Goal: Check status

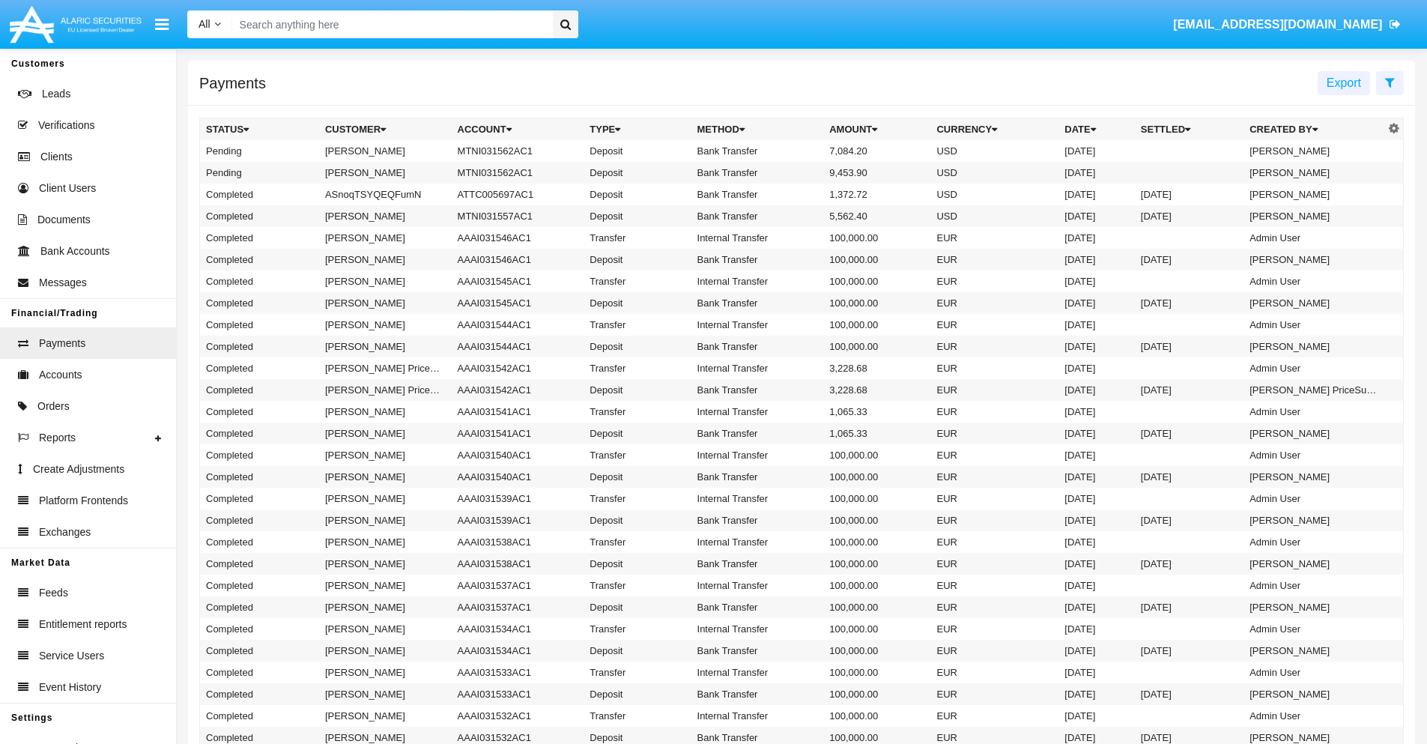
click at [1390, 82] on icon at bounding box center [1390, 82] width 10 height 12
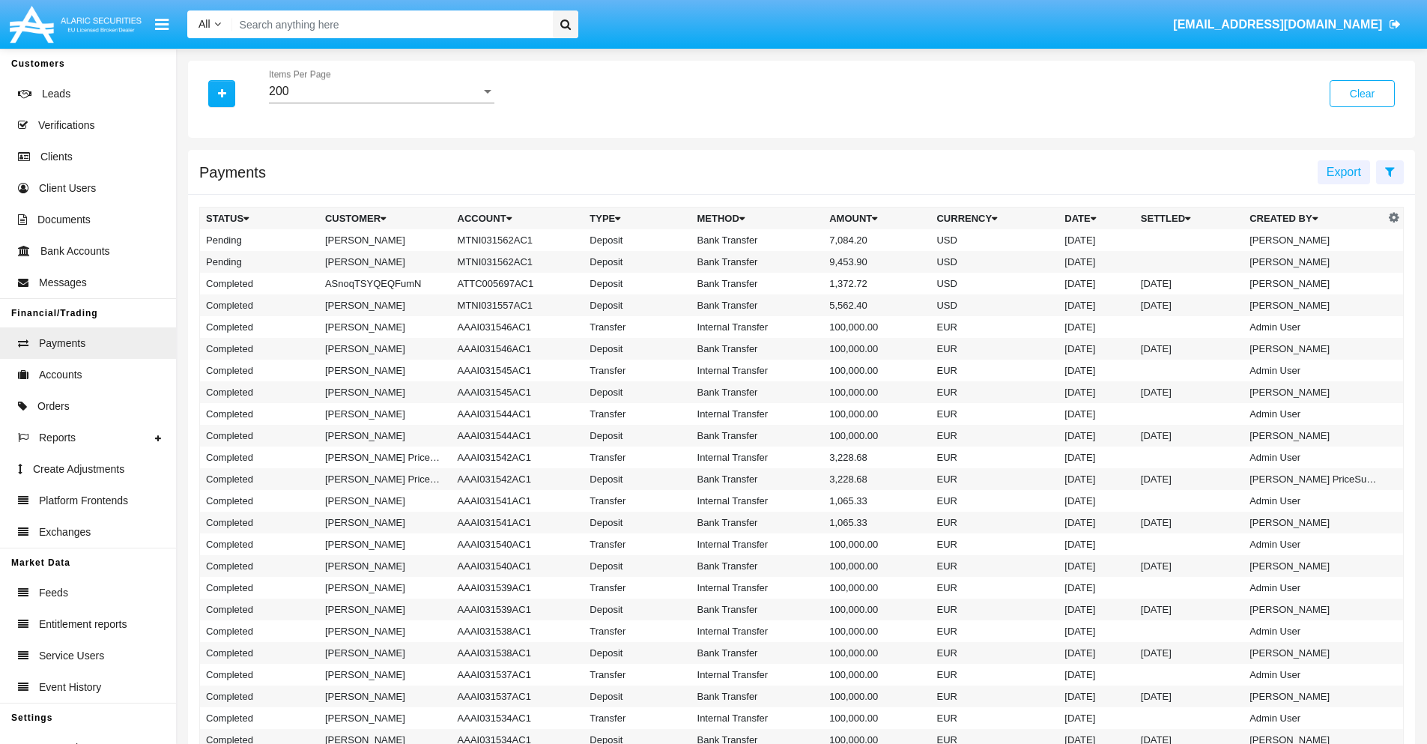
click at [381, 91] on div "200" at bounding box center [375, 91] width 212 height 13
click at [381, 103] on span "10" at bounding box center [382, 103] width 226 height 36
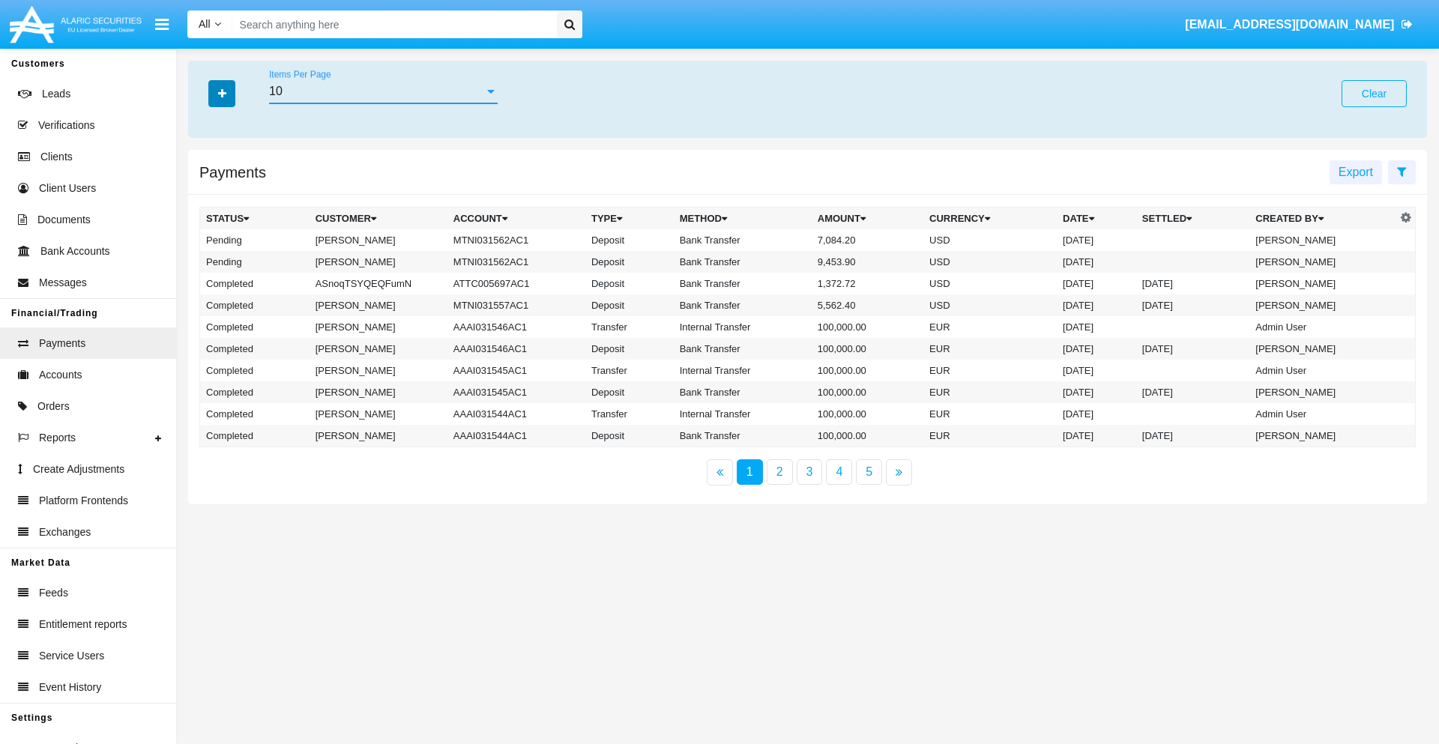
click at [222, 93] on icon "button" at bounding box center [222, 93] width 8 height 10
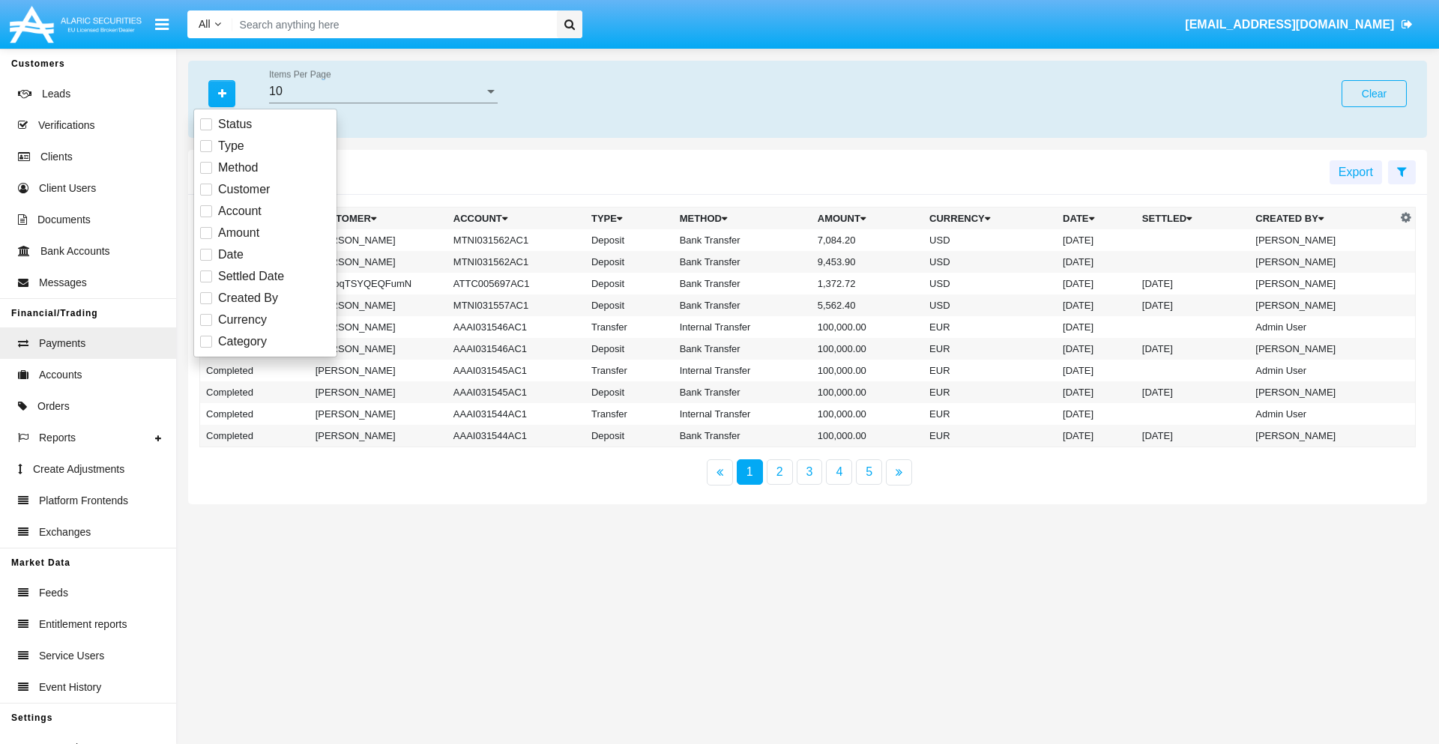
click at [235, 124] on span "Status" at bounding box center [235, 124] width 34 height 18
click at [206, 130] on input "Status" at bounding box center [205, 130] width 1 height 1
checkbox input "true"
click at [222, 93] on icon "button" at bounding box center [222, 93] width 8 height 10
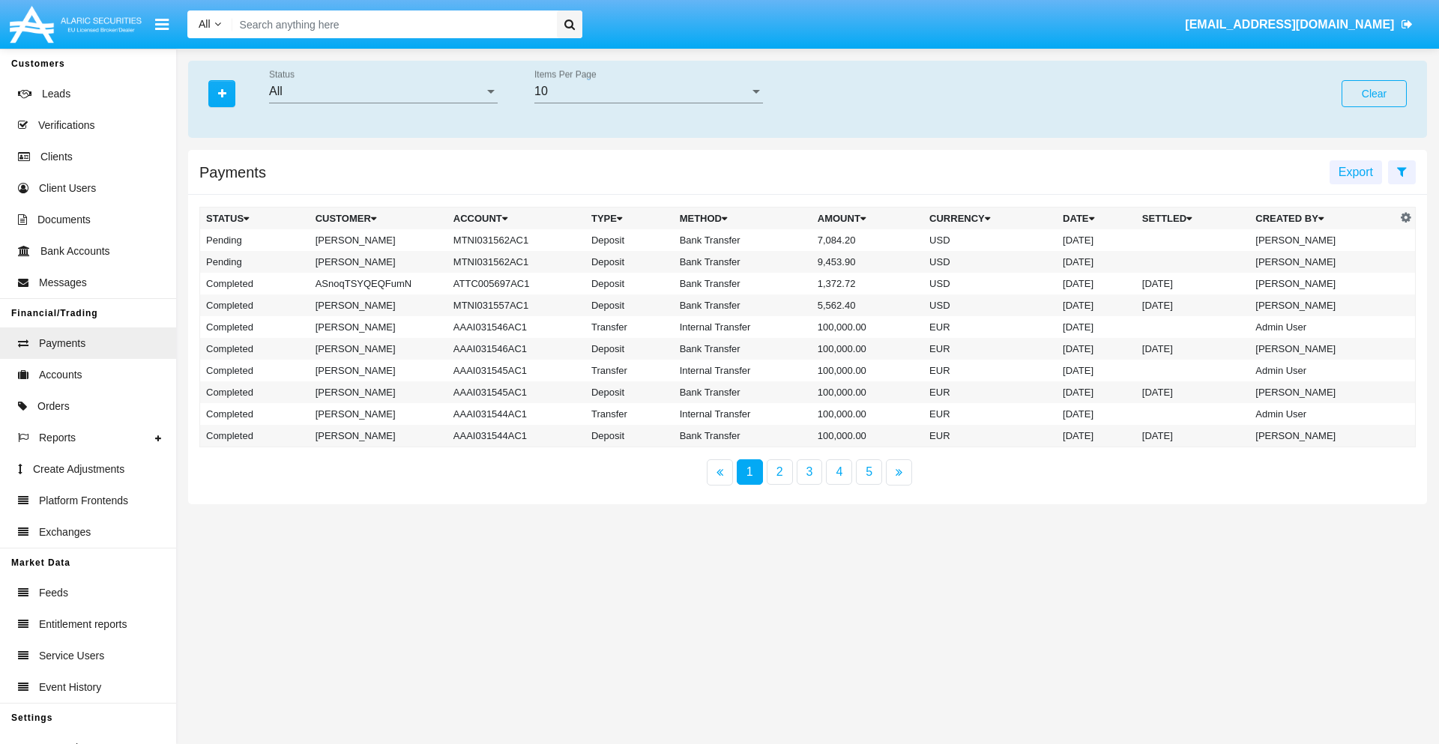
click at [383, 91] on div "All" at bounding box center [376, 91] width 215 height 13
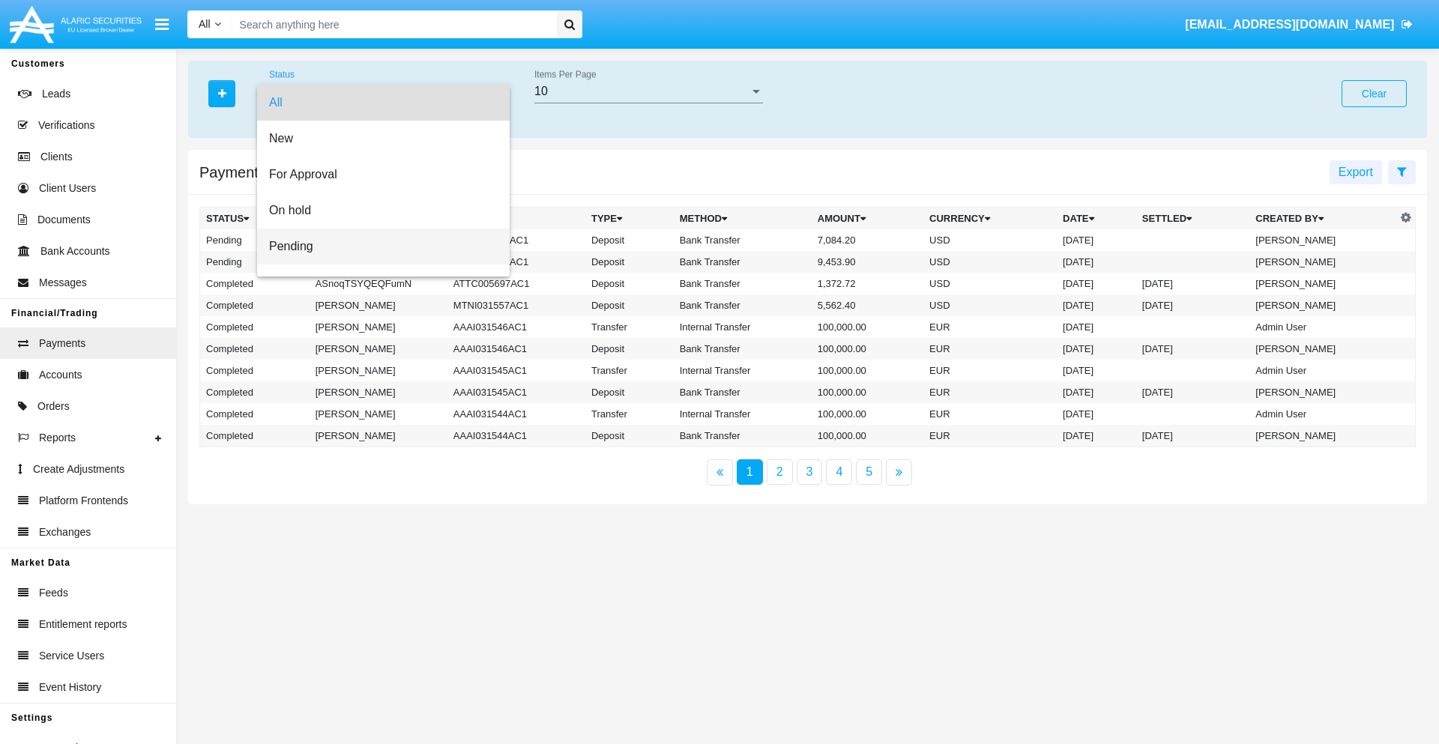
click at [377, 246] on span "Pending" at bounding box center [383, 247] width 229 height 36
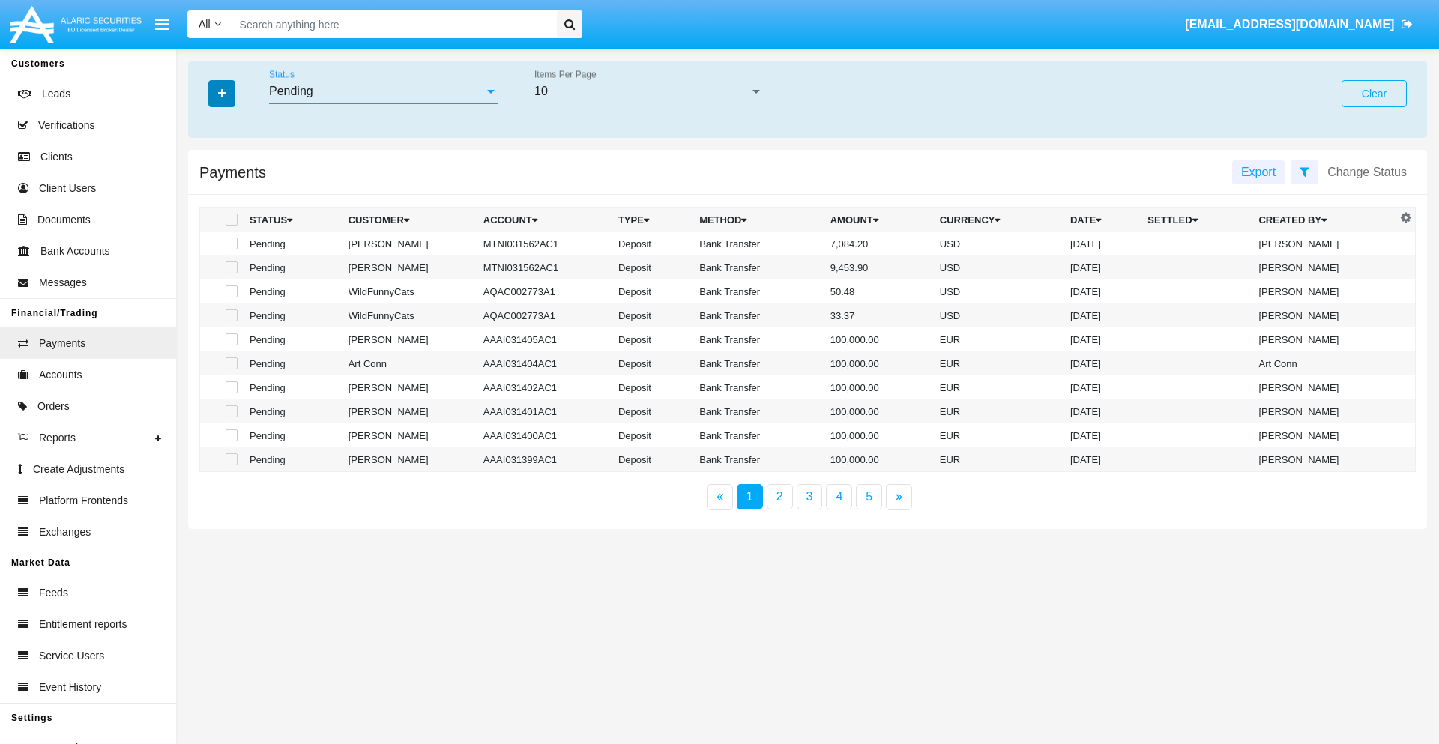
click at [222, 93] on icon "button" at bounding box center [222, 93] width 8 height 10
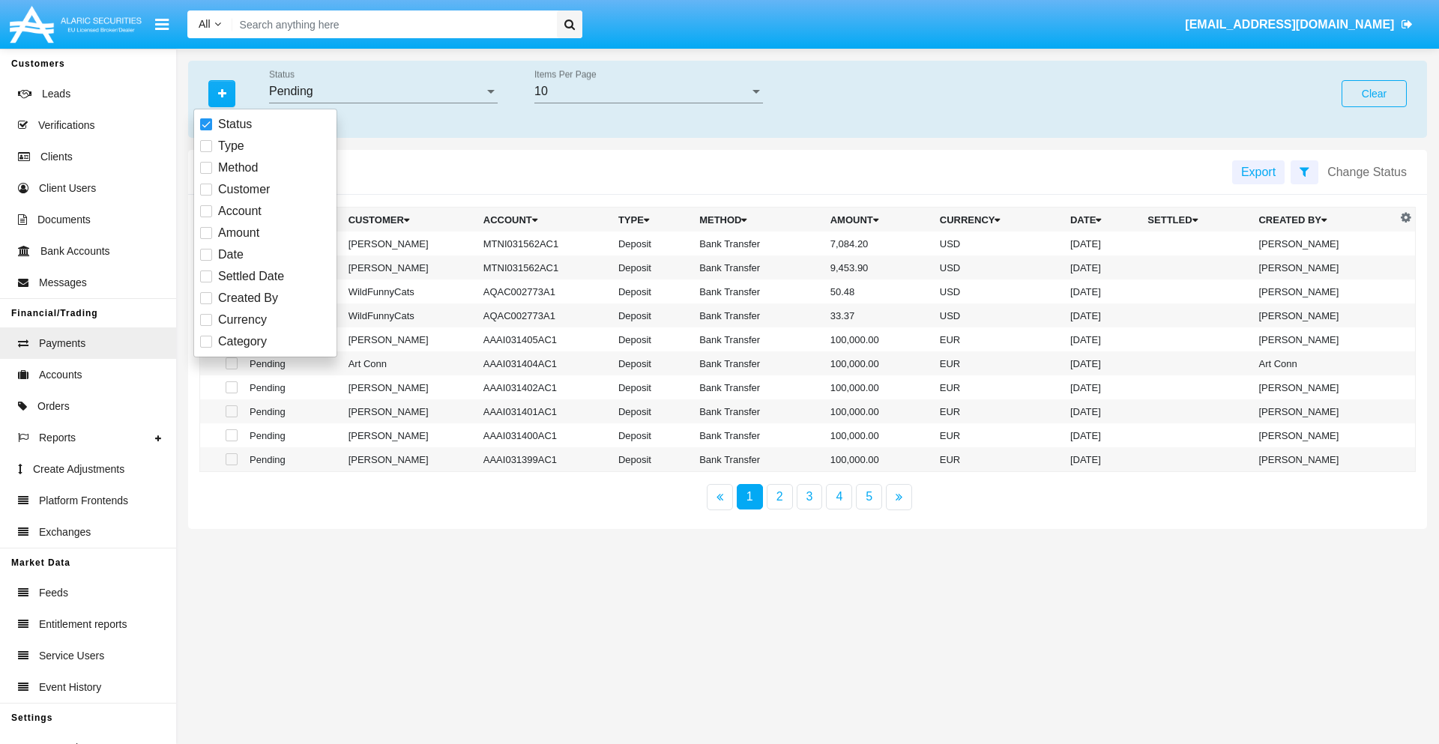
click at [238, 168] on span "Method" at bounding box center [238, 168] width 40 height 18
click at [206, 174] on input "Method" at bounding box center [205, 174] width 1 height 1
checkbox input "true"
click at [222, 93] on icon "button" at bounding box center [222, 93] width 8 height 10
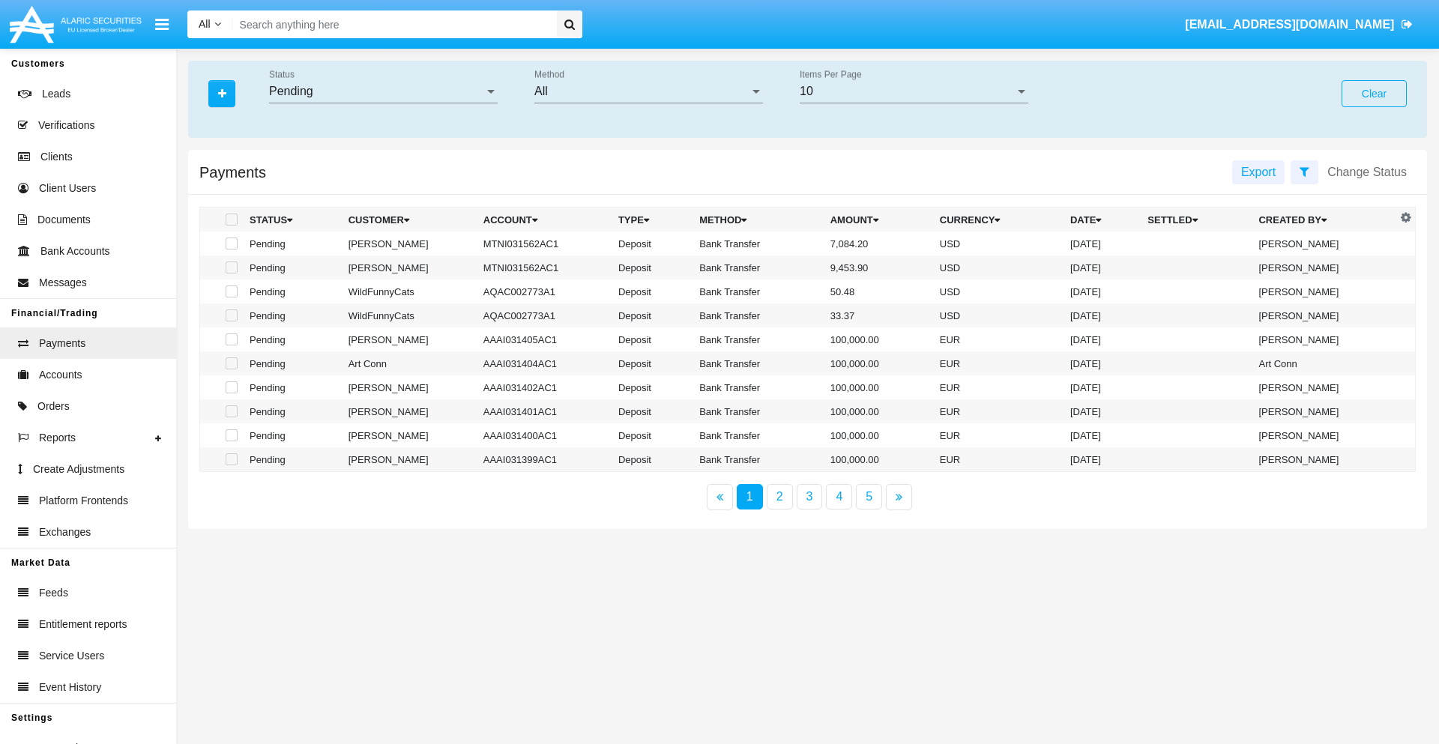
click at [648, 91] on div "All" at bounding box center [641, 91] width 215 height 13
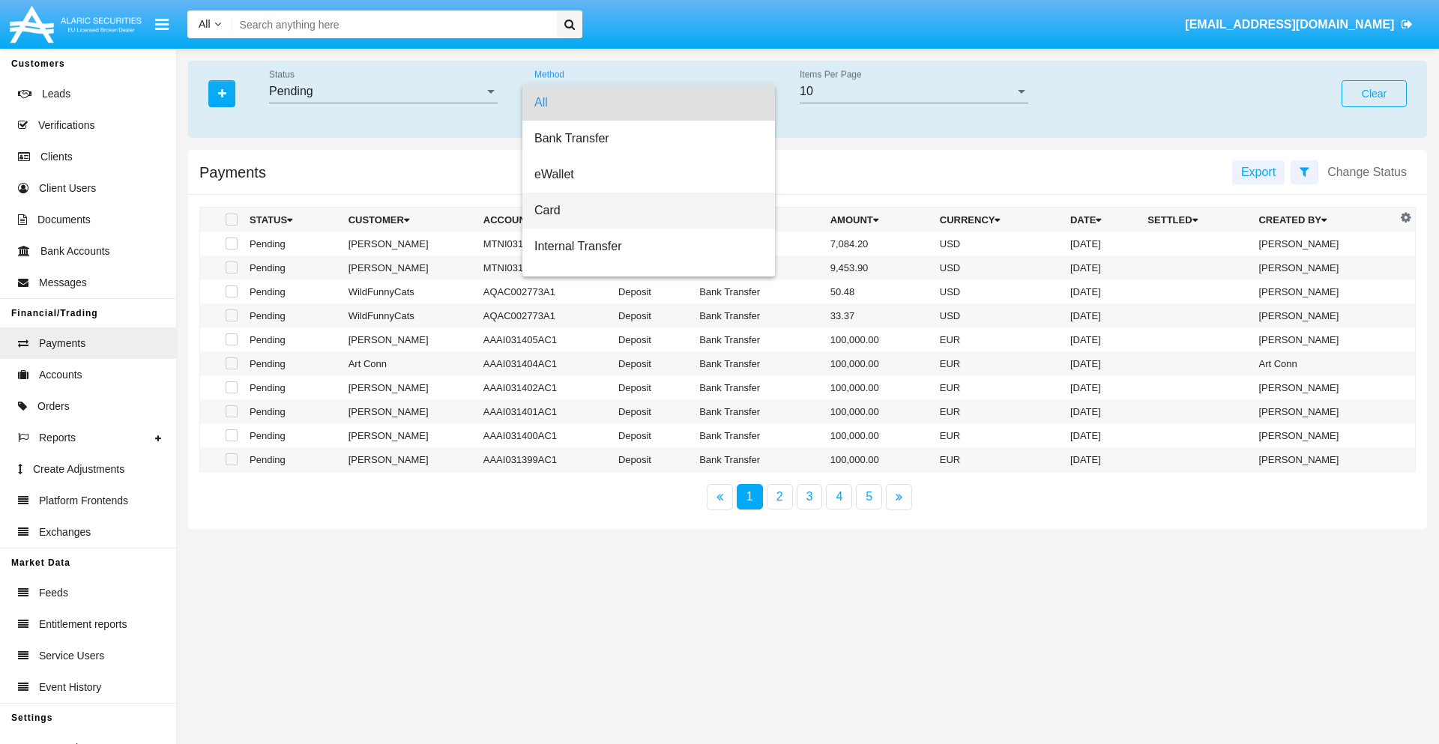
click at [642, 211] on span "Card" at bounding box center [648, 211] width 229 height 36
